Goal: Complete application form

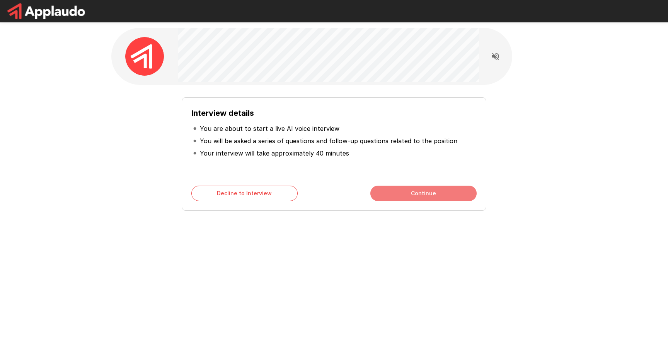
click at [409, 193] on button "Continue" at bounding box center [423, 193] width 106 height 15
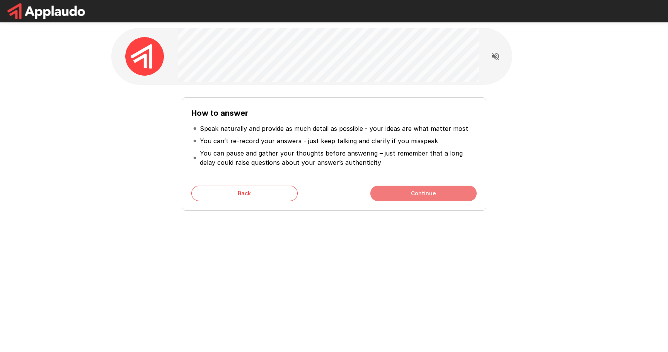
click at [418, 192] on button "Continue" at bounding box center [423, 193] width 106 height 15
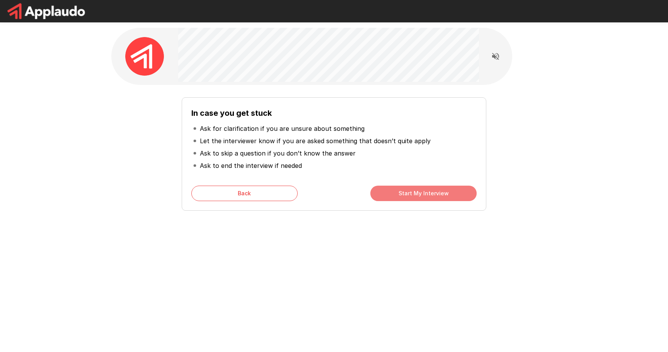
click at [428, 191] on button "Start My Interview" at bounding box center [423, 193] width 106 height 15
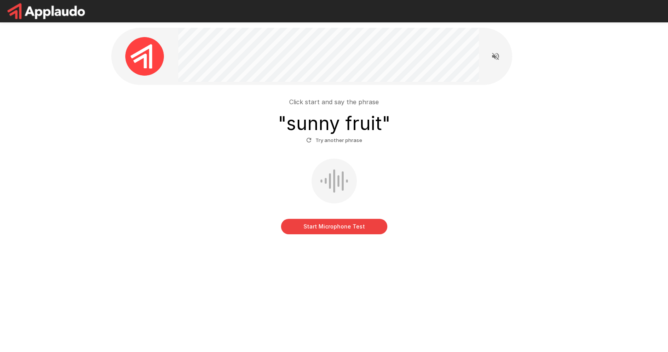
click at [335, 228] on button "Start Microphone Test" at bounding box center [334, 226] width 106 height 15
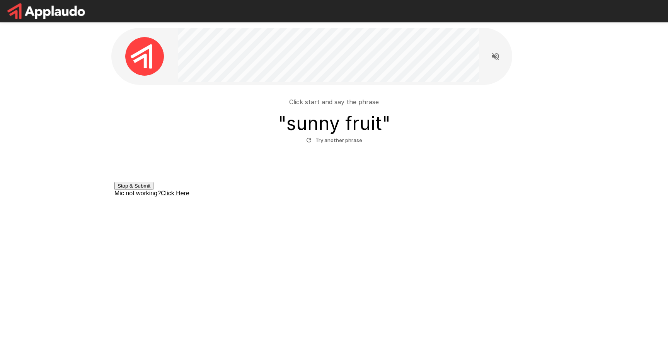
click at [153, 190] on button "Stop & Submit" at bounding box center [133, 186] width 39 height 8
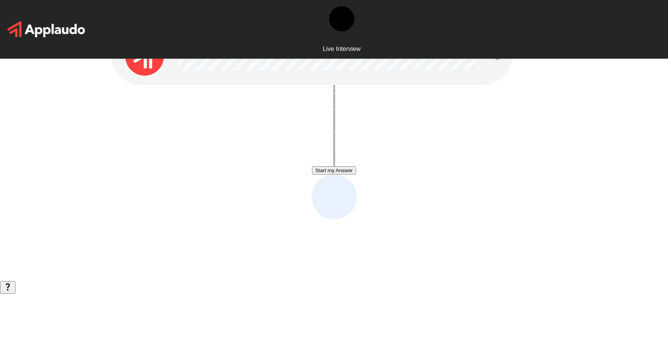
click at [330, 171] on button "Start my Answer" at bounding box center [334, 171] width 44 height 8
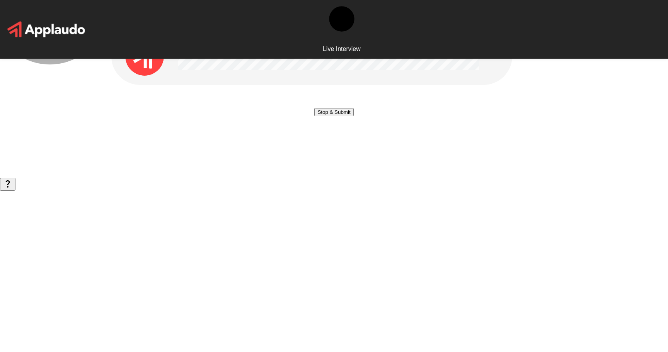
click at [330, 116] on button "Stop & Submit" at bounding box center [333, 112] width 39 height 8
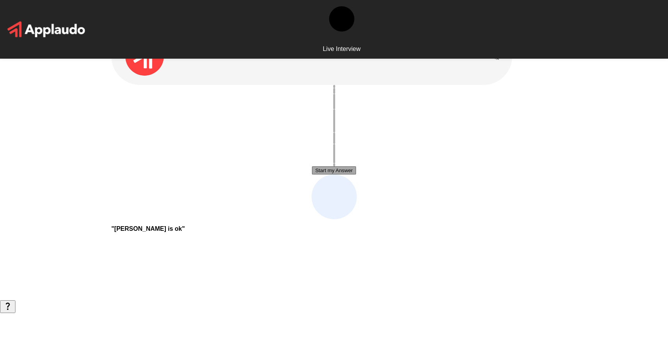
click at [330, 170] on button "Start my Answer" at bounding box center [334, 171] width 44 height 8
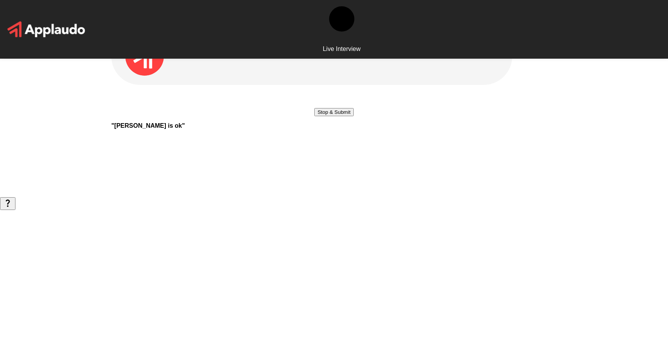
click at [345, 116] on button "Stop & Submit" at bounding box center [333, 112] width 39 height 8
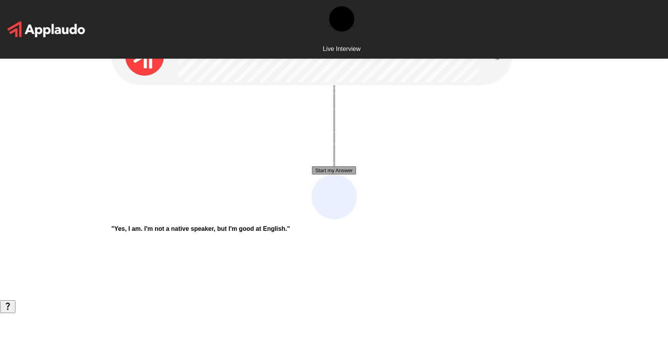
click at [332, 172] on button "Start my Answer" at bounding box center [334, 171] width 44 height 8
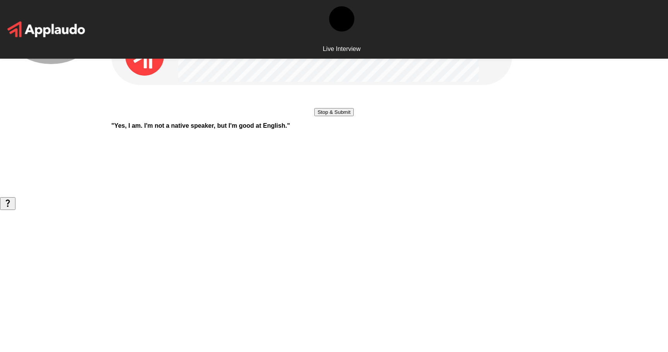
click at [332, 116] on button "Stop & Submit" at bounding box center [333, 112] width 39 height 8
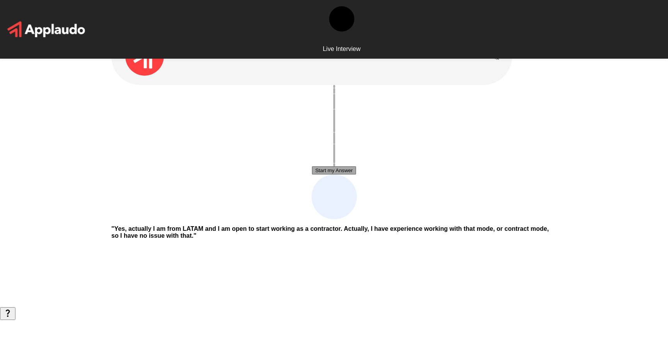
click at [348, 172] on button "Start my Answer" at bounding box center [334, 171] width 44 height 8
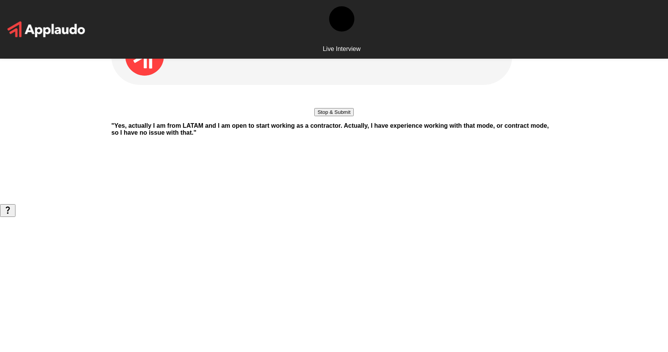
click at [353, 116] on button "Stop & Submit" at bounding box center [333, 112] width 39 height 8
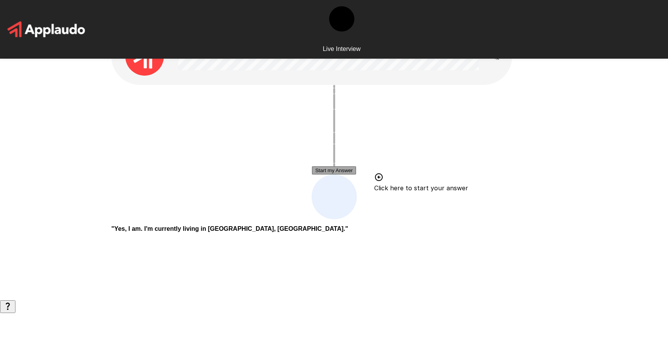
click at [337, 173] on button "Start my Answer" at bounding box center [334, 171] width 44 height 8
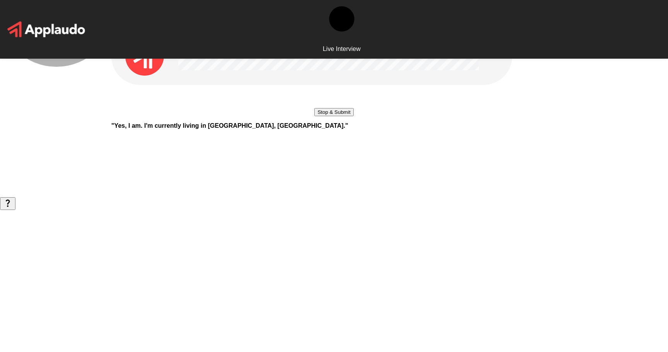
click at [337, 116] on button "Stop & Submit" at bounding box center [333, 112] width 39 height 8
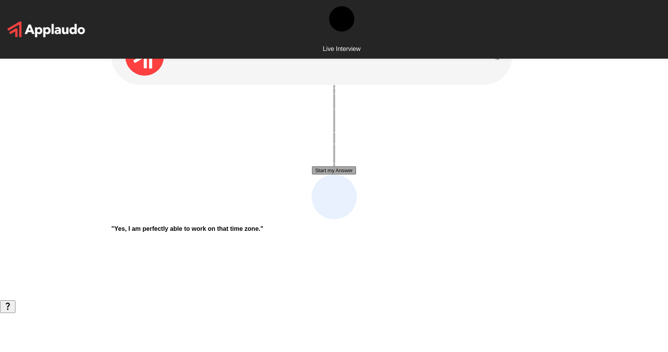
click at [337, 173] on button "Start my Answer" at bounding box center [334, 171] width 44 height 8
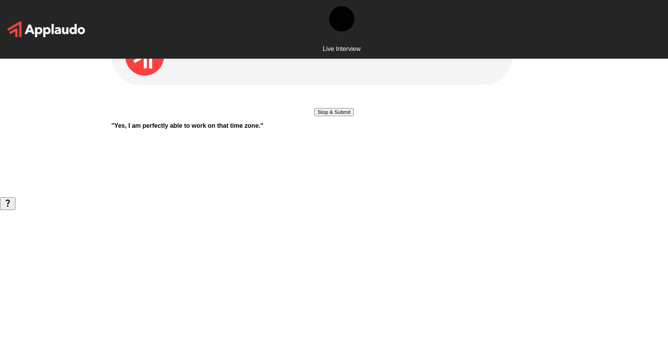
click at [337, 116] on button "Stop & Submit" at bounding box center [333, 112] width 39 height 8
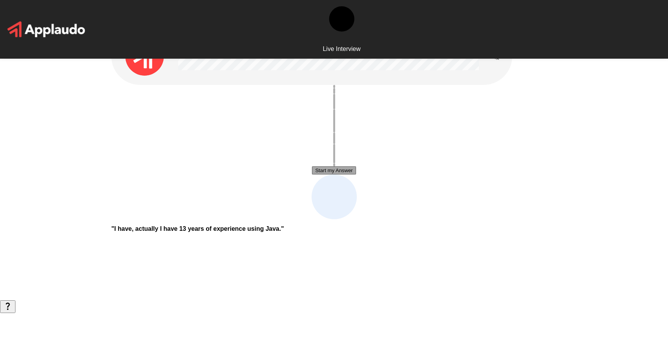
click at [332, 172] on button "Start my Answer" at bounding box center [334, 171] width 44 height 8
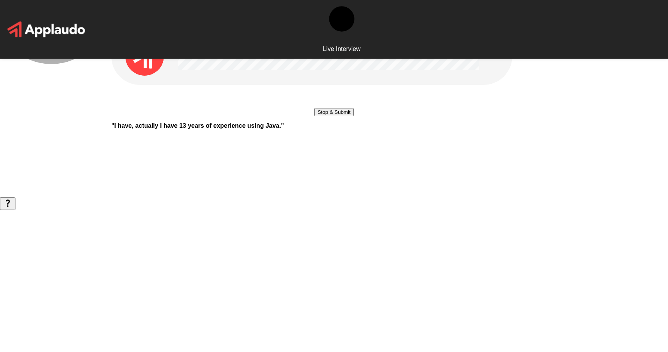
click at [332, 116] on button "Stop & Submit" at bounding box center [333, 112] width 39 height 8
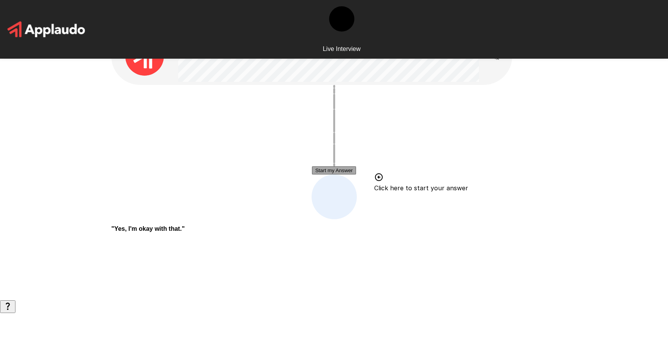
click at [327, 169] on button "Start my Answer" at bounding box center [334, 171] width 44 height 8
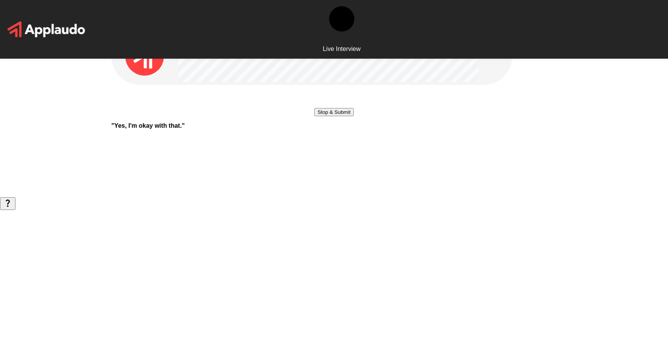
click at [333, 116] on button "Stop & Submit" at bounding box center [333, 112] width 39 height 8
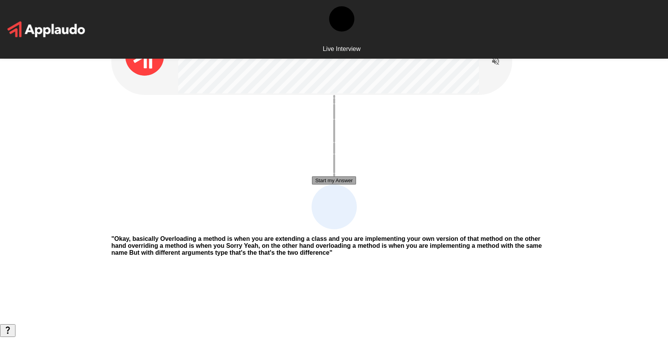
click at [338, 181] on button "Start my Answer" at bounding box center [334, 181] width 44 height 8
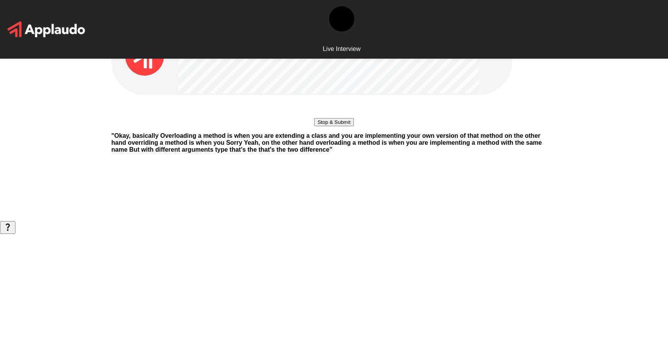
click at [353, 126] on button "Stop & Submit" at bounding box center [333, 122] width 39 height 8
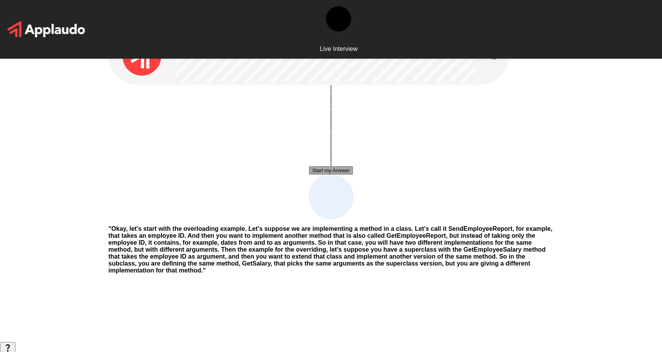
click at [323, 170] on button "Start my Answer" at bounding box center [331, 171] width 44 height 8
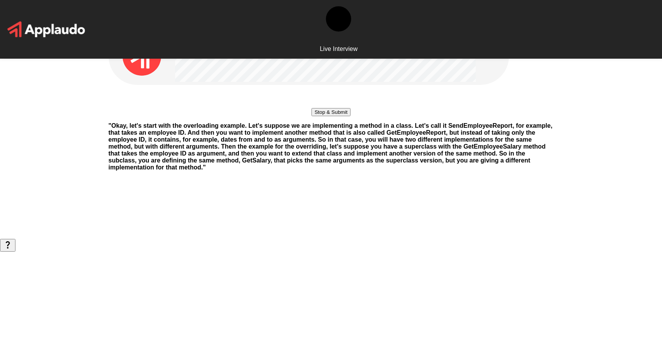
click at [350, 116] on button "Stop & Submit" at bounding box center [330, 112] width 39 height 8
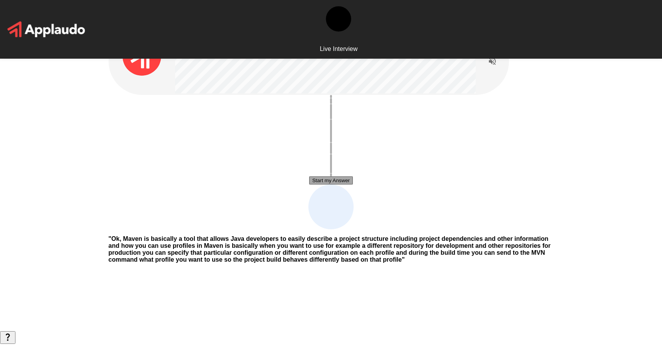
click at [318, 181] on button "Start my Answer" at bounding box center [331, 181] width 44 height 8
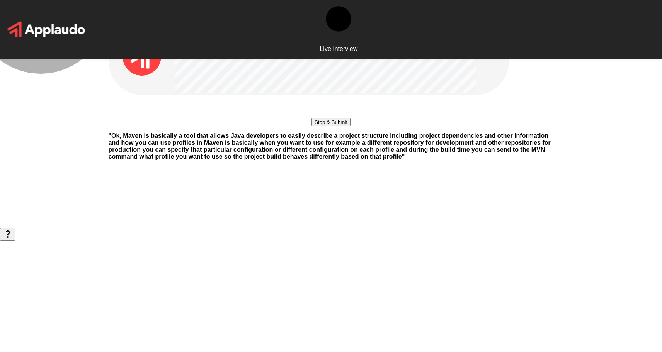
click at [318, 126] on button "Stop & Submit" at bounding box center [330, 122] width 39 height 8
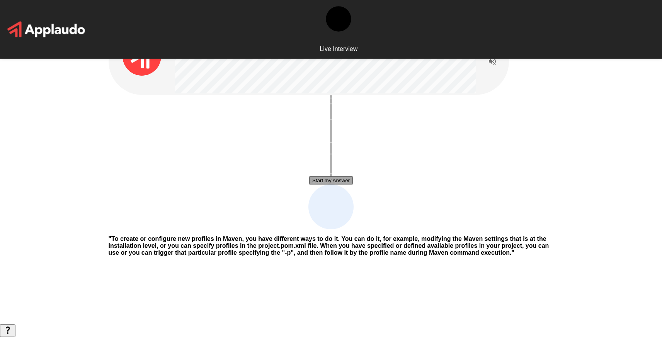
click at [326, 180] on button "Start my Answer" at bounding box center [331, 181] width 44 height 8
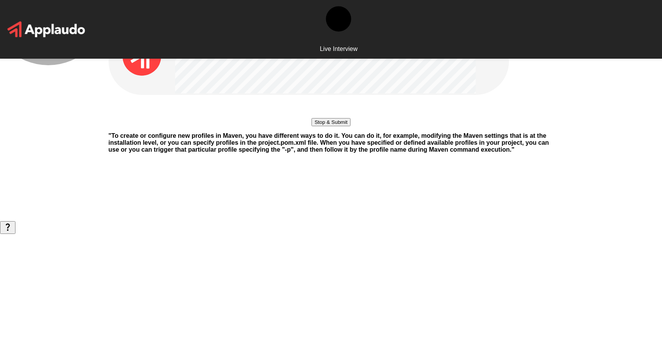
click at [326, 126] on button "Stop & Submit" at bounding box center [330, 122] width 39 height 8
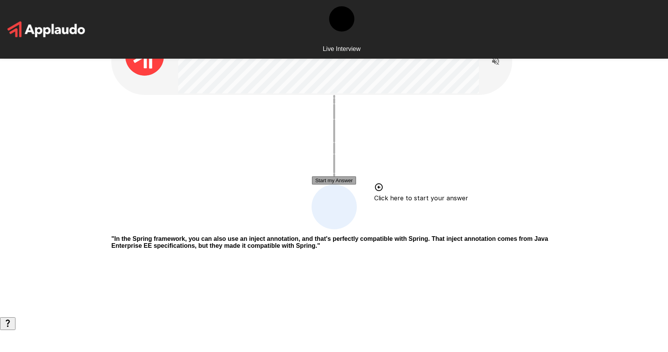
click at [344, 182] on button "Start my Answer" at bounding box center [334, 181] width 44 height 8
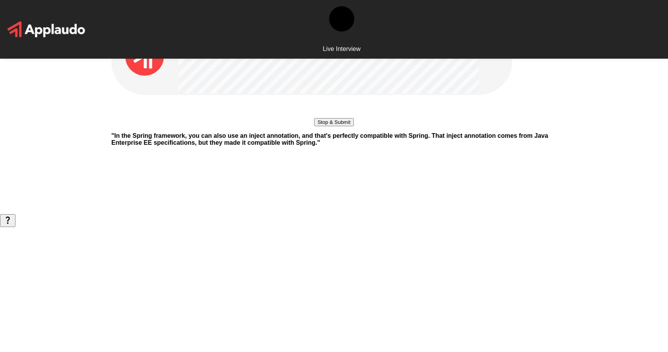
click at [344, 126] on button "Stop & Submit" at bounding box center [333, 122] width 39 height 8
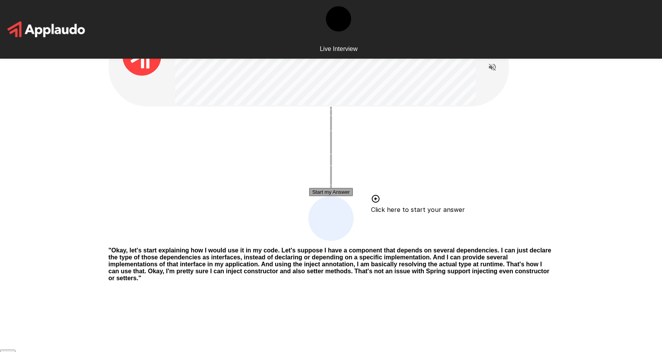
click at [321, 193] on button "Start my Answer" at bounding box center [331, 192] width 44 height 8
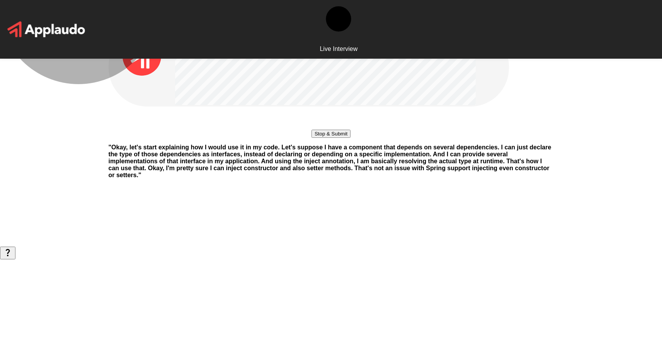
click at [350, 138] on button "Stop & Submit" at bounding box center [330, 134] width 39 height 8
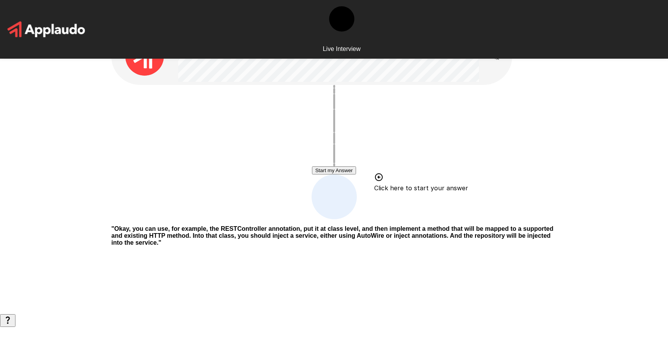
click at [348, 172] on button "Start my Answer" at bounding box center [334, 171] width 44 height 8
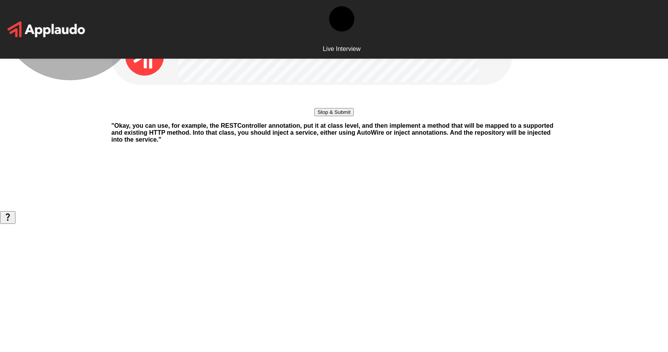
click at [350, 116] on button "Stop & Submit" at bounding box center [333, 112] width 39 height 8
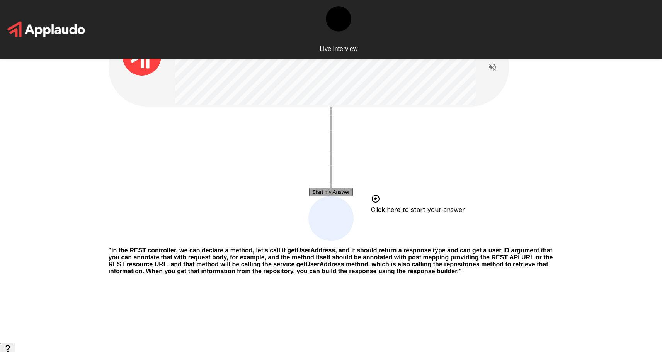
click at [327, 192] on button "Start my Answer" at bounding box center [331, 192] width 44 height 8
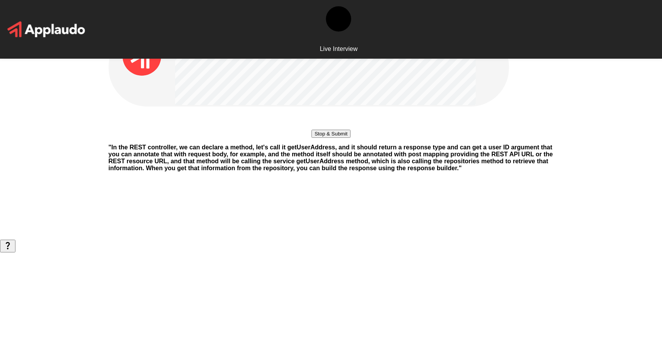
click at [338, 138] on button "Stop & Submit" at bounding box center [330, 134] width 39 height 8
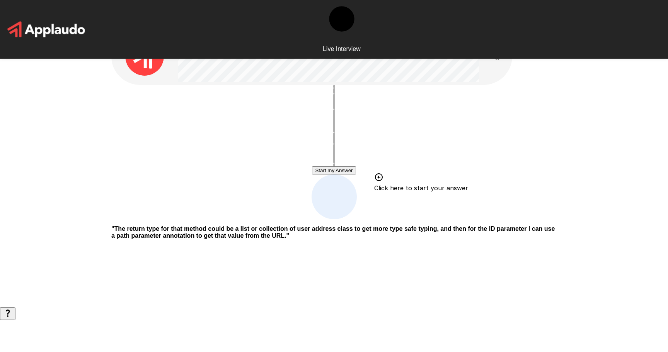
click at [349, 172] on button "Start my Answer" at bounding box center [334, 171] width 44 height 8
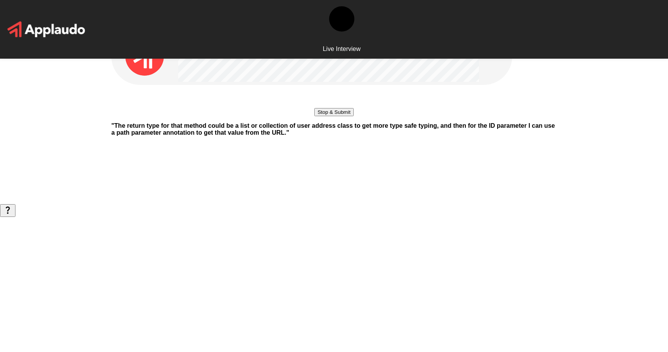
click at [349, 116] on button "Stop & Submit" at bounding box center [333, 112] width 39 height 8
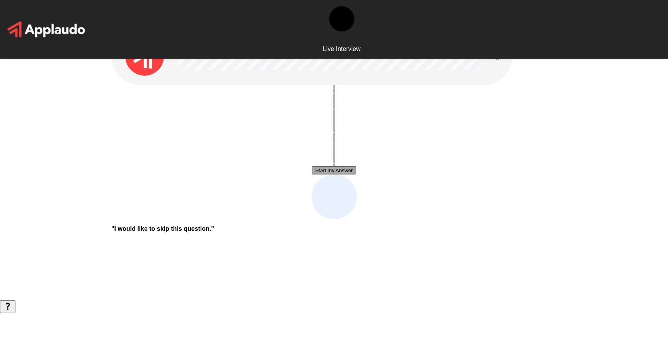
click at [348, 170] on button "Start my Answer" at bounding box center [334, 171] width 44 height 8
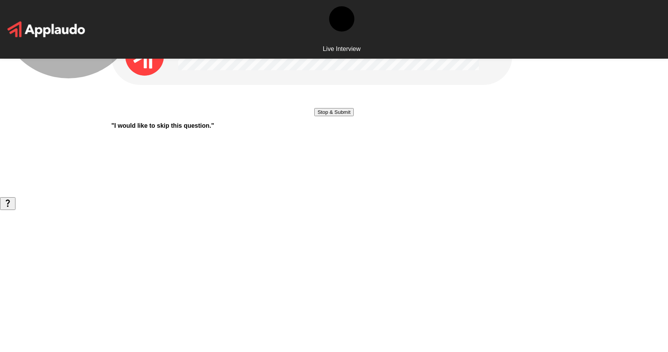
click at [349, 116] on button "Stop & Submit" at bounding box center [333, 112] width 39 height 8
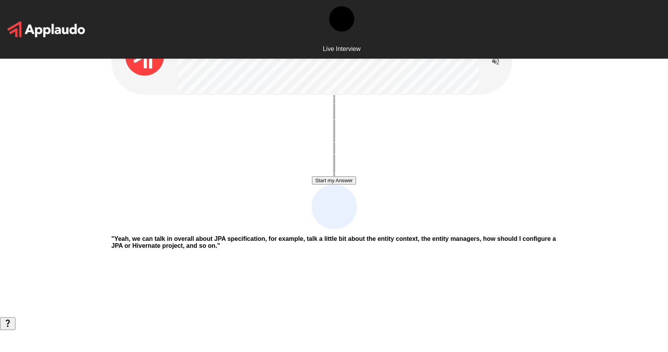
click at [340, 182] on button "Start my Answer" at bounding box center [334, 181] width 44 height 8
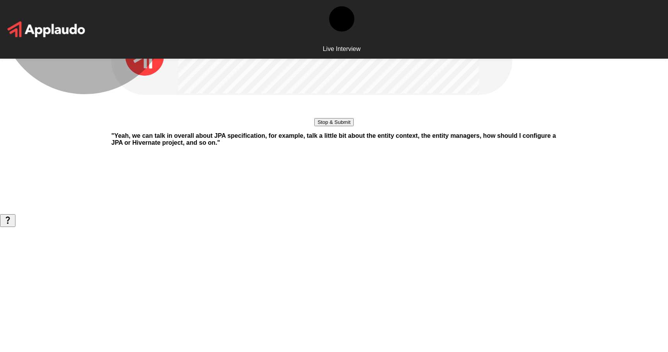
click at [353, 126] on button "Stop & Submit" at bounding box center [333, 122] width 39 height 8
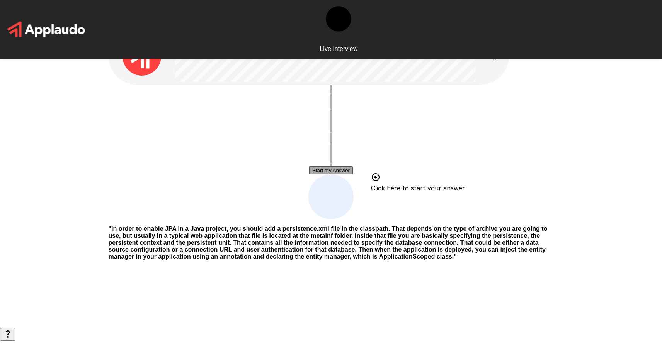
click at [328, 172] on button "Start my Answer" at bounding box center [331, 171] width 44 height 8
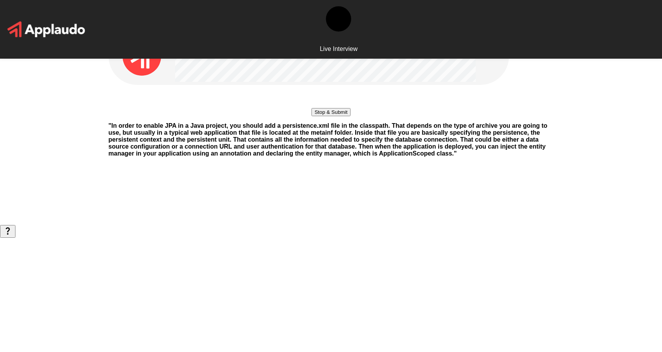
click at [335, 116] on button "Stop & Submit" at bounding box center [330, 112] width 39 height 8
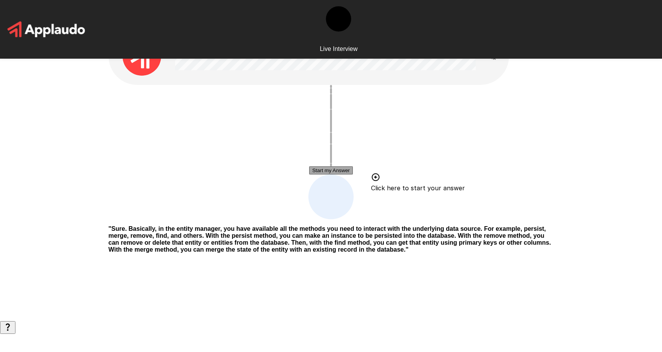
click at [346, 172] on button "Start my Answer" at bounding box center [331, 171] width 44 height 8
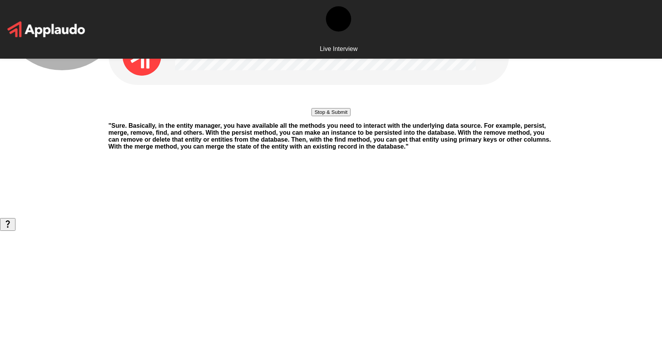
click at [340, 116] on button "Stop & Submit" at bounding box center [330, 112] width 39 height 8
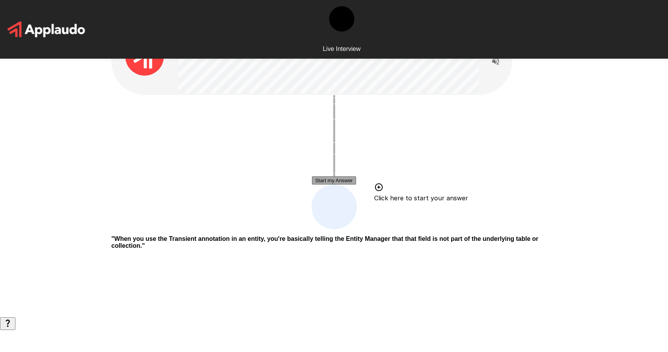
click at [349, 181] on button "Start my Answer" at bounding box center [334, 181] width 44 height 8
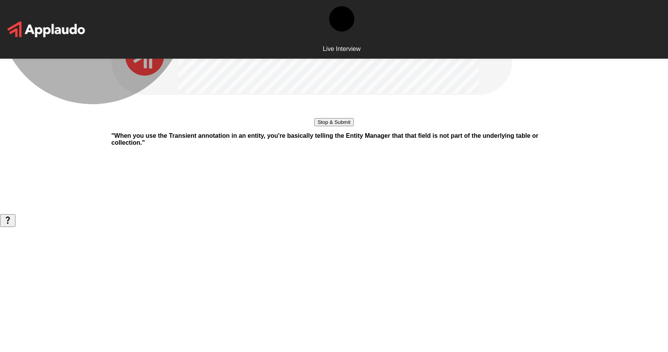
click at [353, 126] on button "Stop & Submit" at bounding box center [333, 122] width 39 height 8
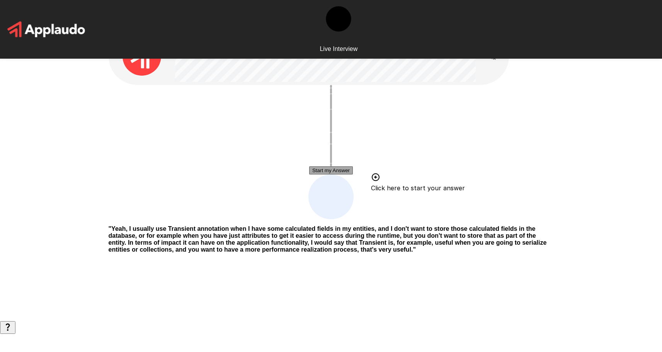
click at [343, 175] on button "Start my Answer" at bounding box center [331, 171] width 44 height 8
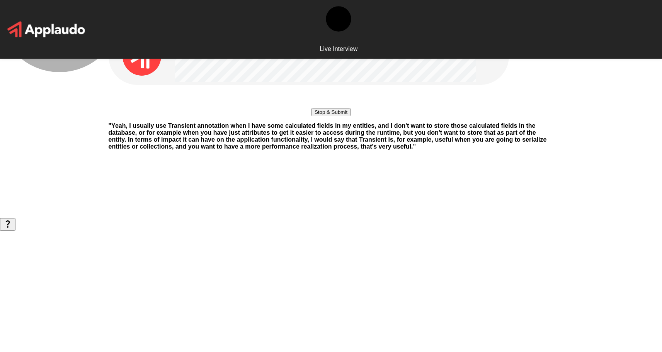
click at [337, 116] on button "Stop & Submit" at bounding box center [330, 112] width 39 height 8
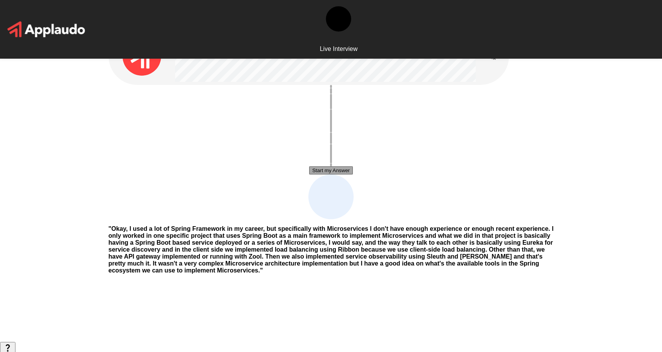
click at [335, 173] on button "Start my Answer" at bounding box center [331, 171] width 44 height 8
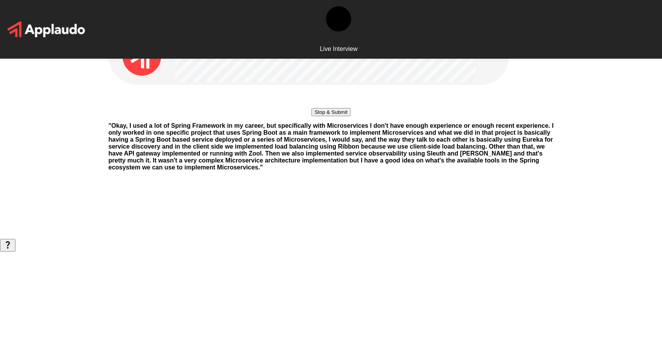
click at [347, 116] on button "Stop & Submit" at bounding box center [330, 112] width 39 height 8
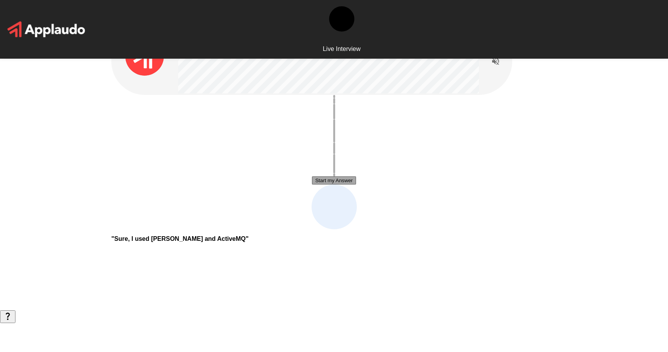
click at [329, 182] on button "Start my Answer" at bounding box center [334, 181] width 44 height 8
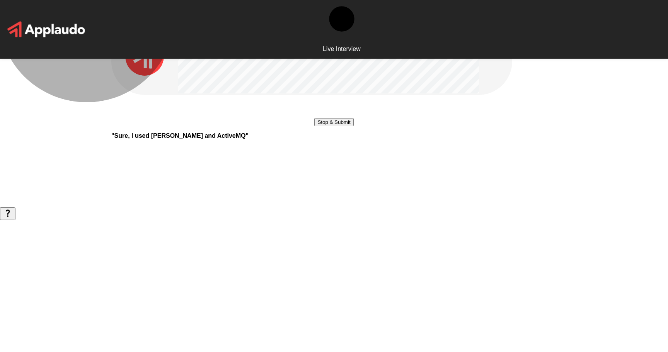
click at [353, 126] on button "Stop & Submit" at bounding box center [333, 122] width 39 height 8
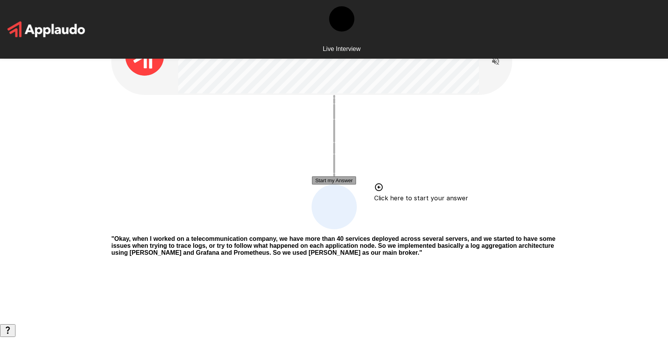
click at [315, 182] on button "Start my Answer" at bounding box center [334, 181] width 44 height 8
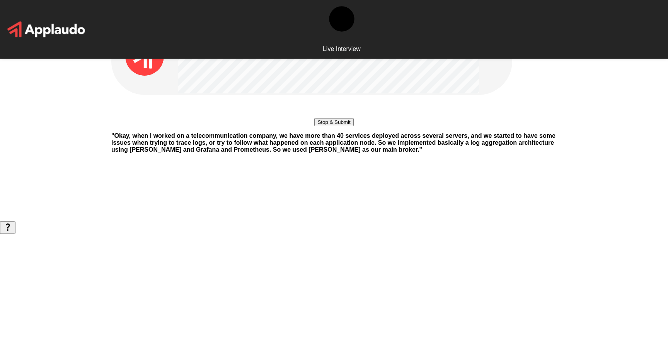
click at [333, 126] on button "Stop & Submit" at bounding box center [333, 122] width 39 height 8
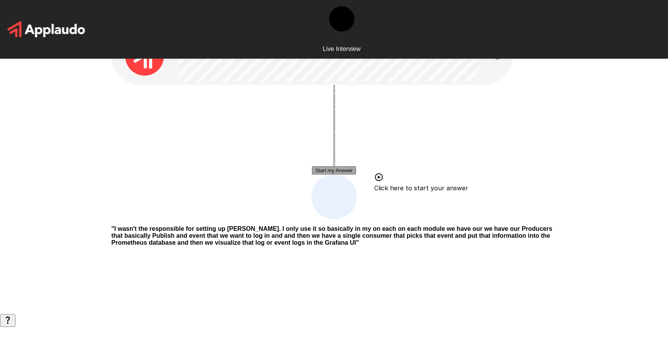
click at [340, 172] on button "Start my Answer" at bounding box center [334, 171] width 44 height 8
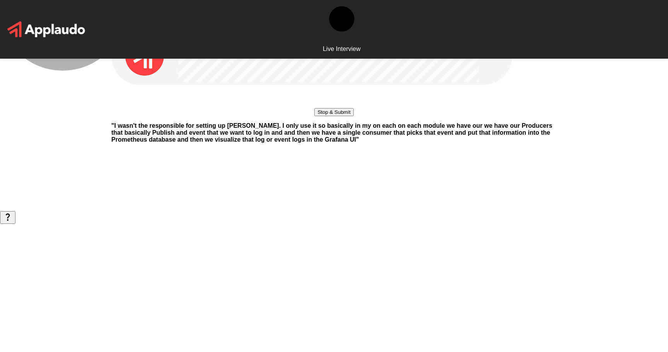
click at [343, 116] on button "Stop & Submit" at bounding box center [333, 112] width 39 height 8
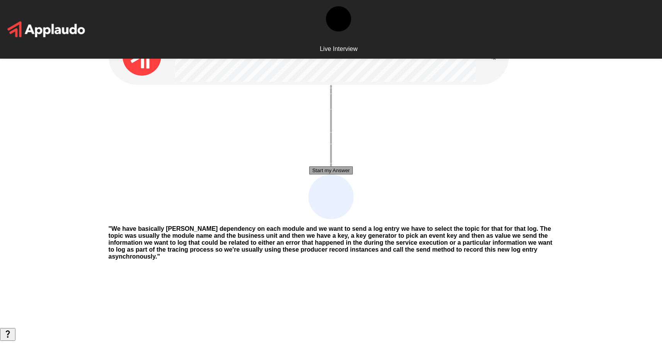
click at [336, 171] on button "Start my Answer" at bounding box center [331, 171] width 44 height 8
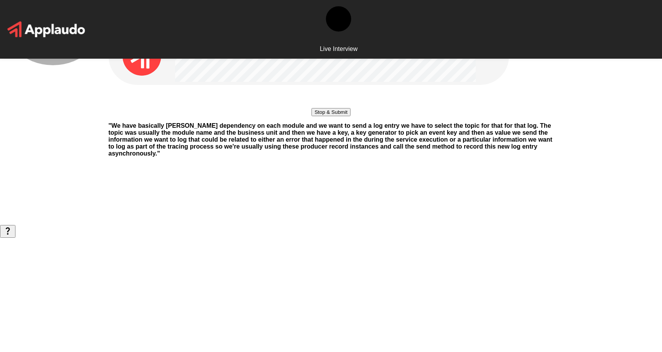
click at [331, 116] on button "Stop & Submit" at bounding box center [330, 112] width 39 height 8
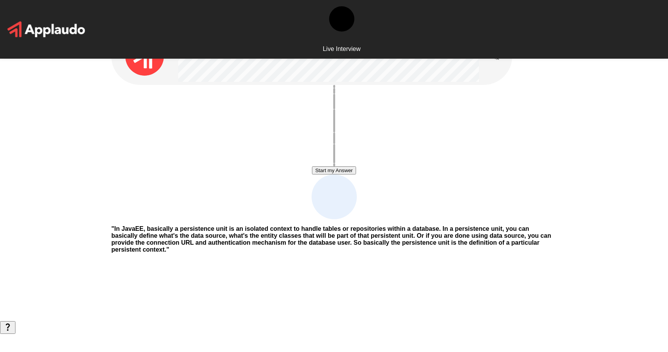
click at [338, 172] on button "Start my Answer" at bounding box center [334, 171] width 44 height 8
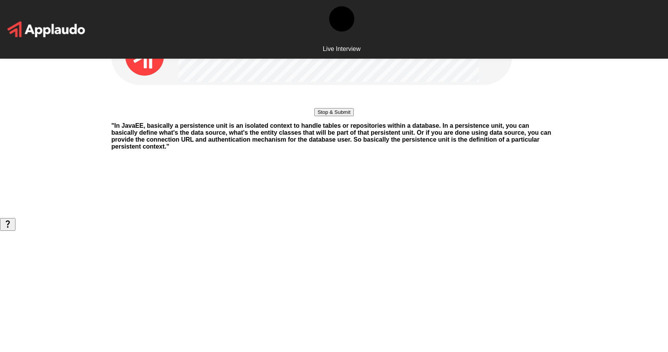
click at [343, 116] on button "Stop & Submit" at bounding box center [333, 112] width 39 height 8
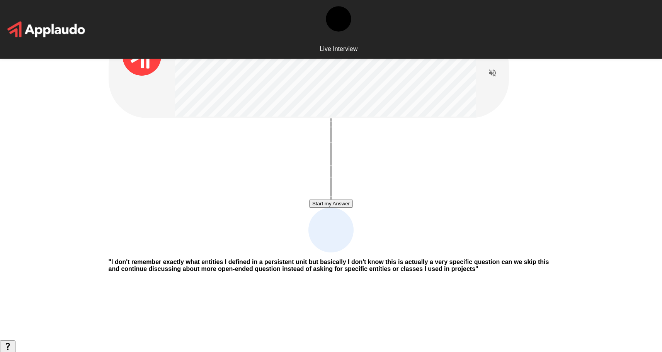
click at [331, 203] on button "Start my Answer" at bounding box center [331, 204] width 44 height 8
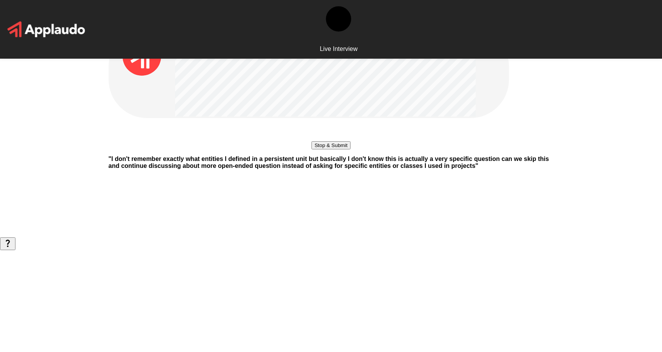
click at [331, 150] on button "Stop & Submit" at bounding box center [330, 145] width 39 height 8
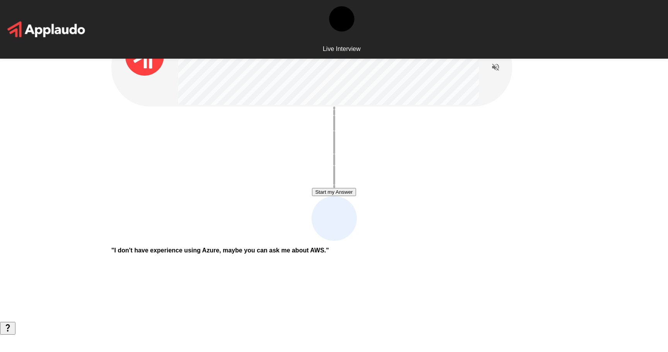
click at [344, 196] on button "Start my Answer" at bounding box center [334, 192] width 44 height 8
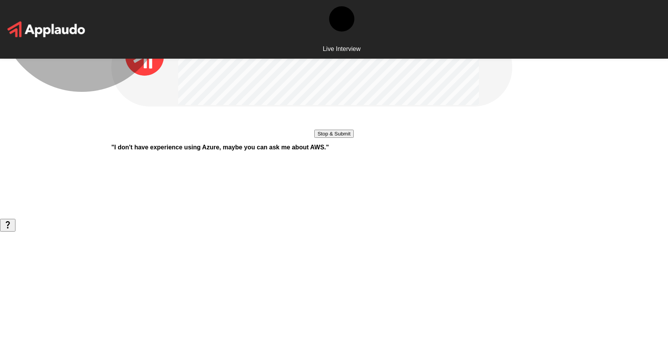
click at [353, 138] on button "Stop & Submit" at bounding box center [333, 134] width 39 height 8
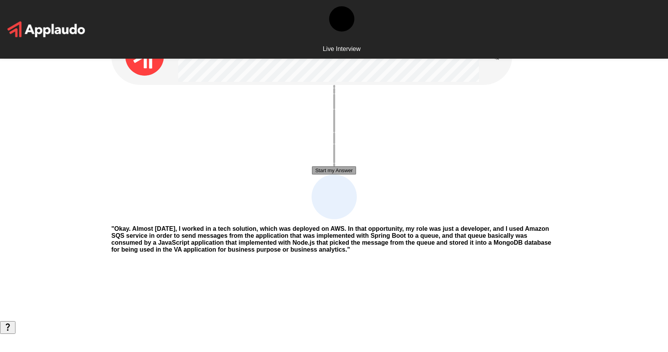
click at [347, 173] on button "Start my Answer" at bounding box center [334, 171] width 44 height 8
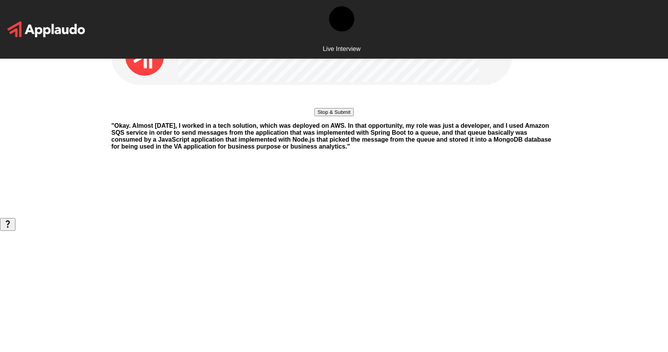
click at [347, 116] on button "Stop & Submit" at bounding box center [333, 112] width 39 height 8
